Goal: Navigation & Orientation: Find specific page/section

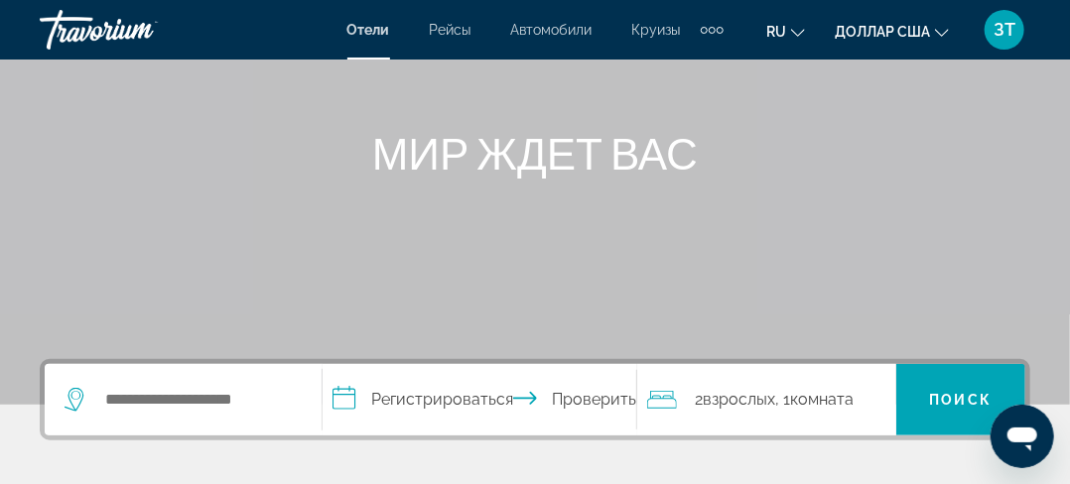
scroll to position [162, 0]
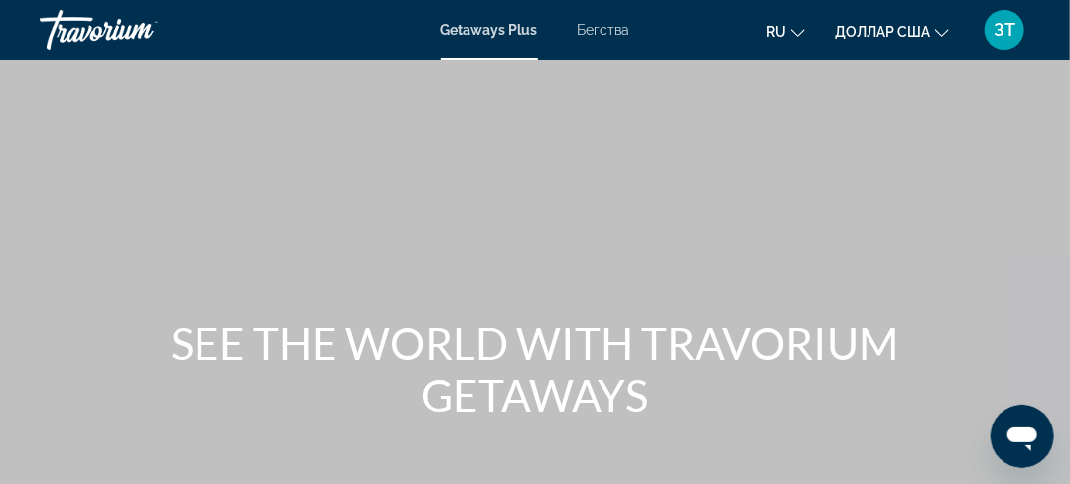
click at [474, 187] on div "Основное содержание" at bounding box center [535, 298] width 1070 height 596
click at [601, 25] on font "Бегства" at bounding box center [604, 30] width 53 height 16
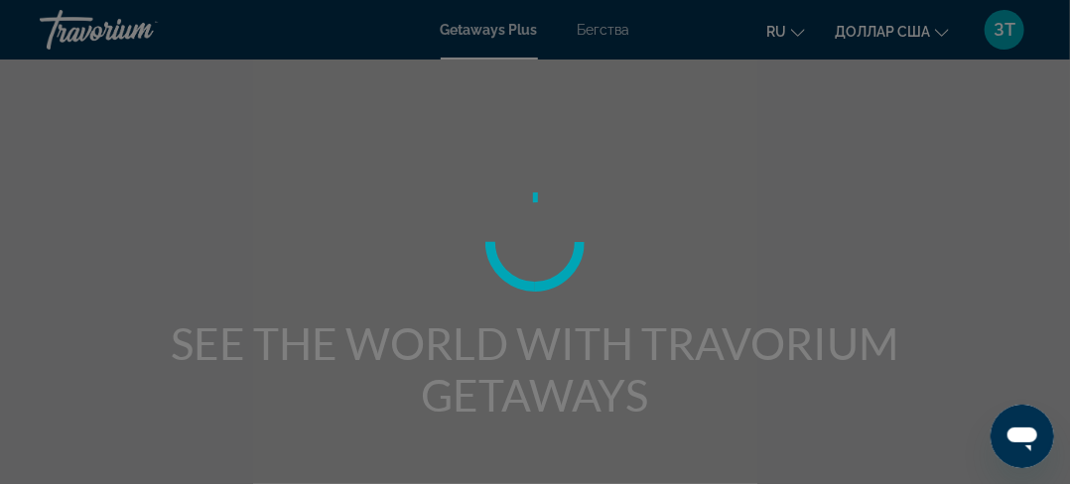
click at [601, 25] on div at bounding box center [535, 242] width 1070 height 484
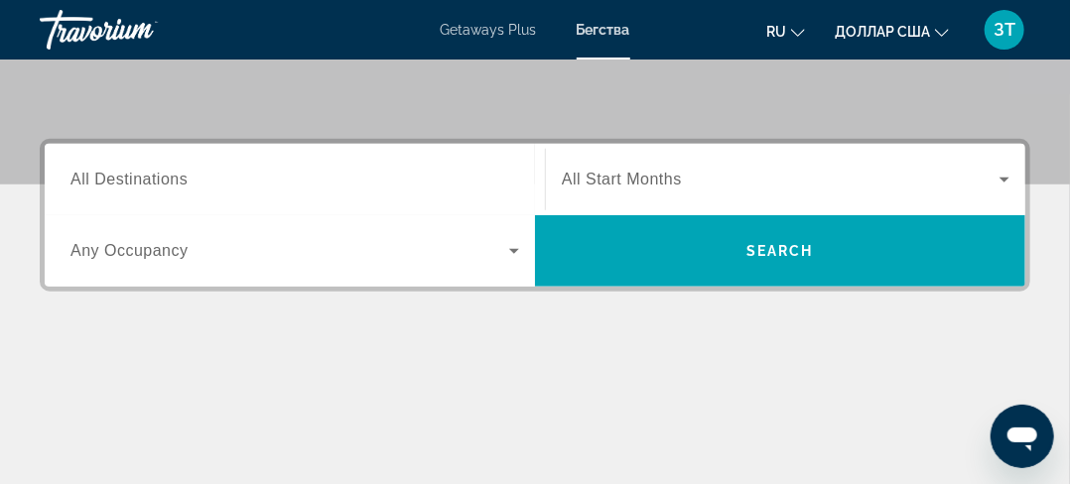
scroll to position [163, 0]
